Goal: Transaction & Acquisition: Purchase product/service

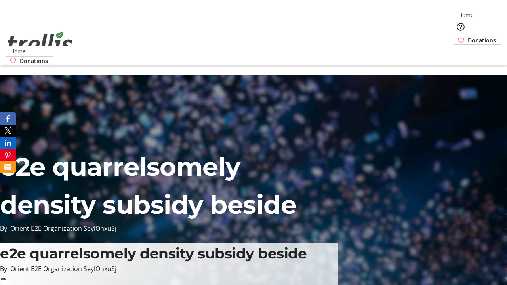
click at [468, 36] on span "Donations" at bounding box center [482, 40] width 28 height 8
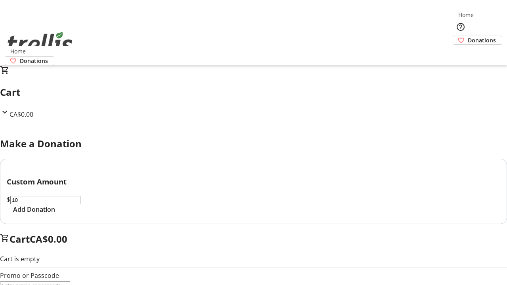
click at [55, 214] on span "Add Donation" at bounding box center [34, 210] width 42 height 10
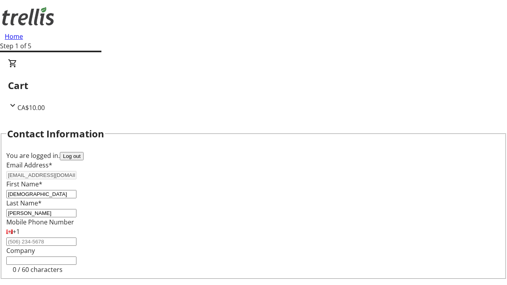
select select "CA"
type input "Kelowna"
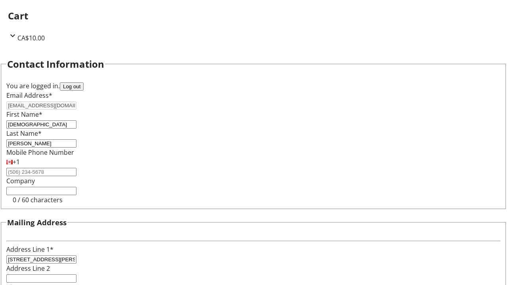
select select "BC"
type input "Kelowna"
type input "V1Y 0C2"
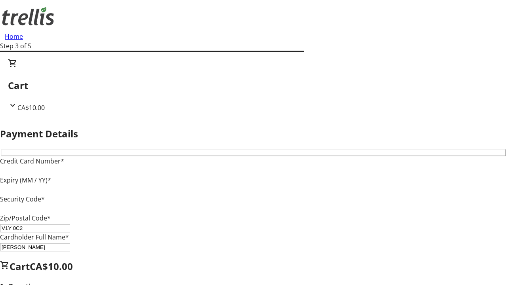
type input "V1Y 0C2"
